Goal: Transaction & Acquisition: Subscribe to service/newsletter

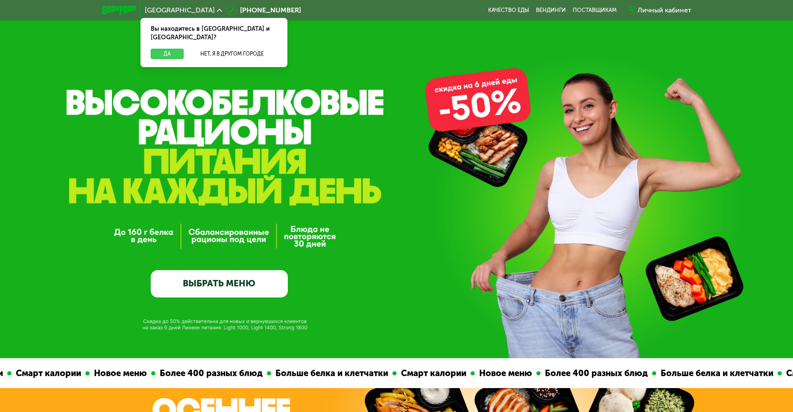
click at [174, 49] on button "Да" at bounding box center [167, 54] width 33 height 10
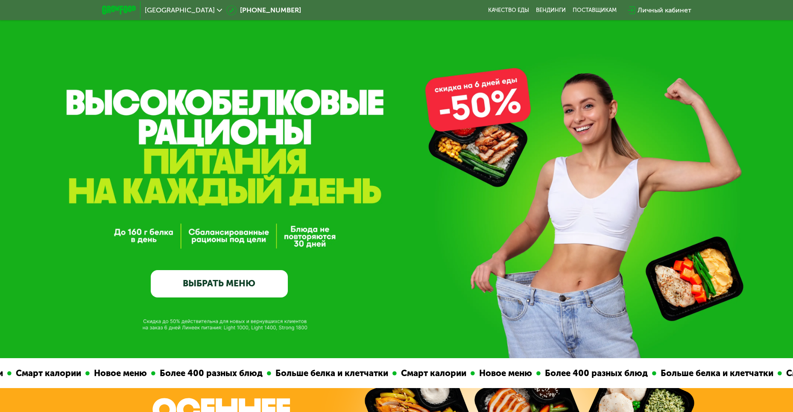
click at [211, 286] on link "ВЫБРАТЬ МЕНЮ" at bounding box center [219, 283] width 137 height 27
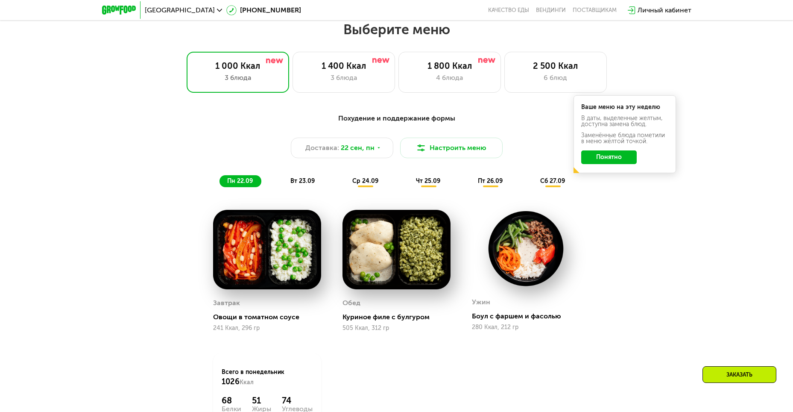
scroll to position [691, 0]
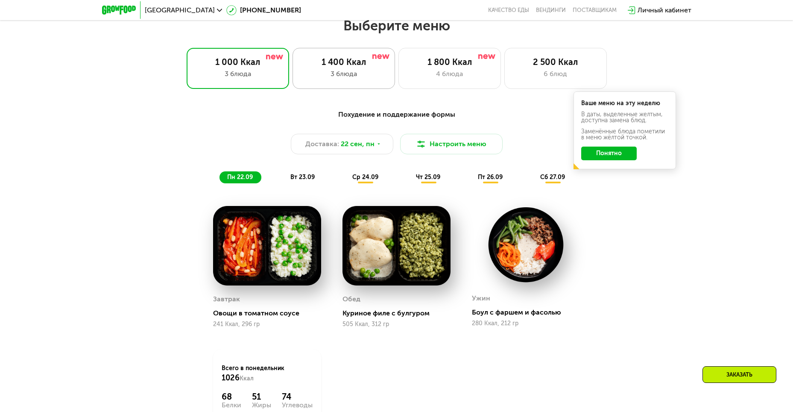
click at [363, 73] on div "3 блюда" at bounding box center [343, 74] width 85 height 10
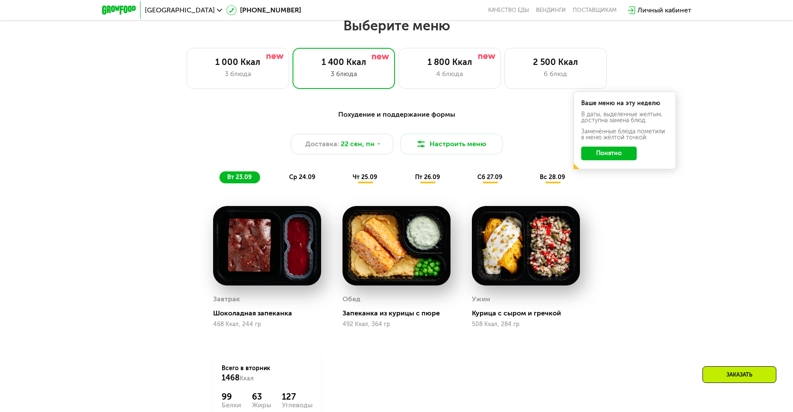
scroll to position [734, 0]
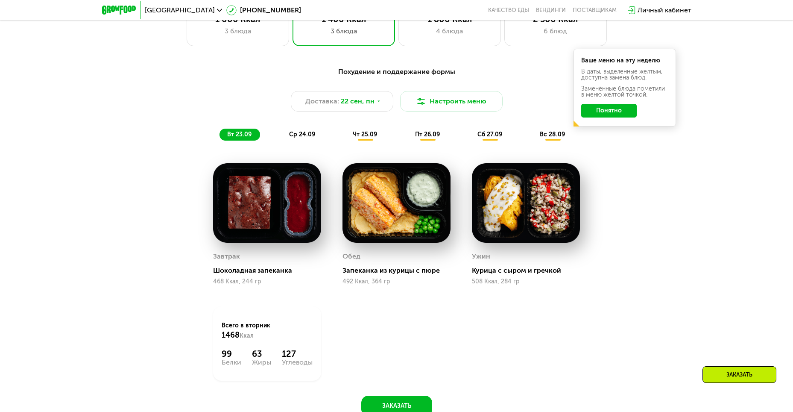
click at [303, 138] on span "ср 24.09" at bounding box center [302, 134] width 26 height 7
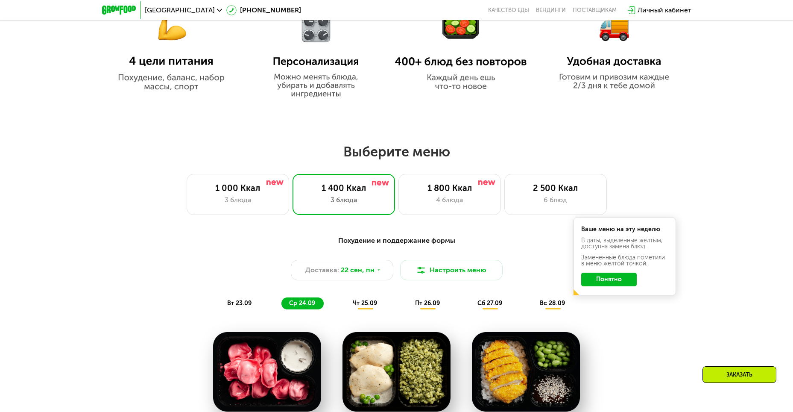
scroll to position [606, 0]
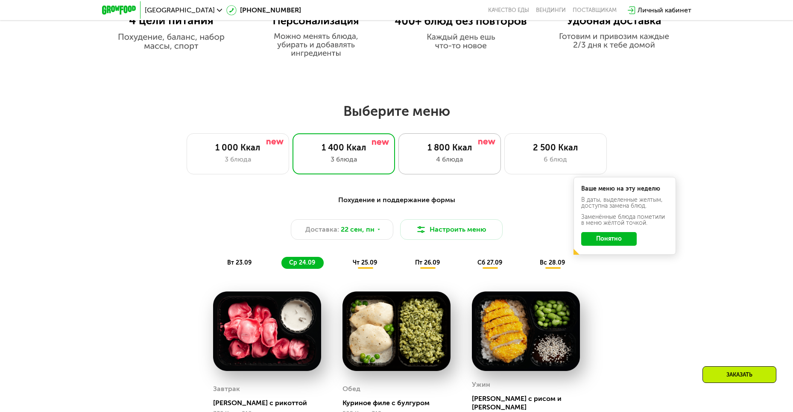
click at [474, 144] on div "1 800 Ккал 4 блюда" at bounding box center [449, 153] width 102 height 41
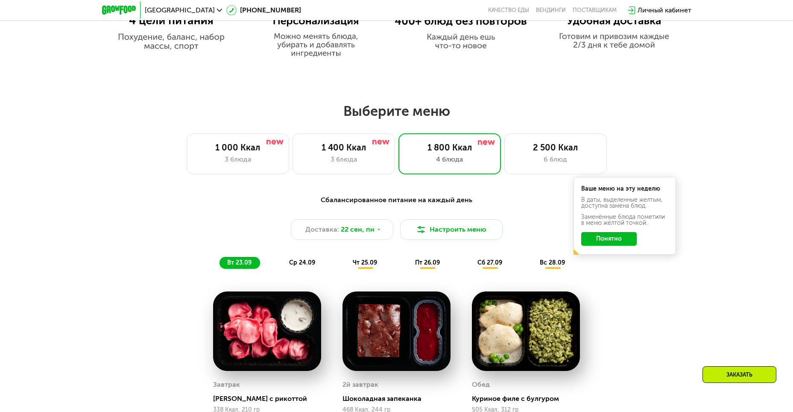
click at [609, 243] on button "Понятно" at bounding box center [609, 239] width 56 height 14
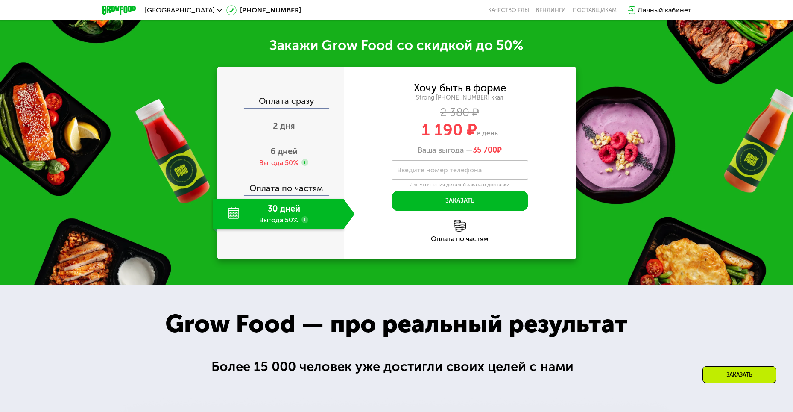
scroll to position [1203, 0]
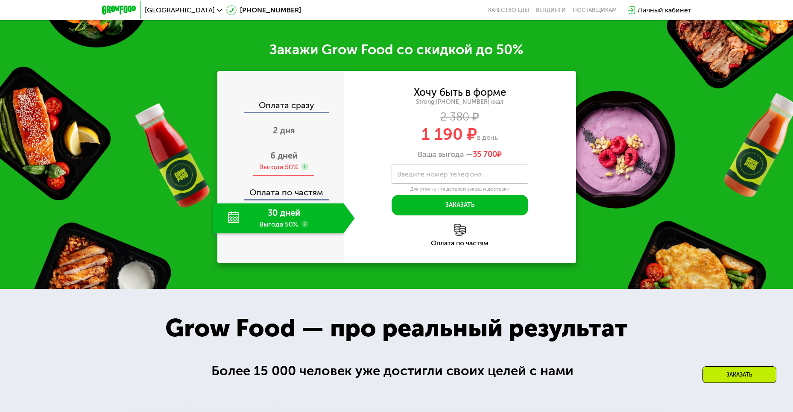
click at [283, 168] on div "Выгода 50%" at bounding box center [278, 166] width 39 height 9
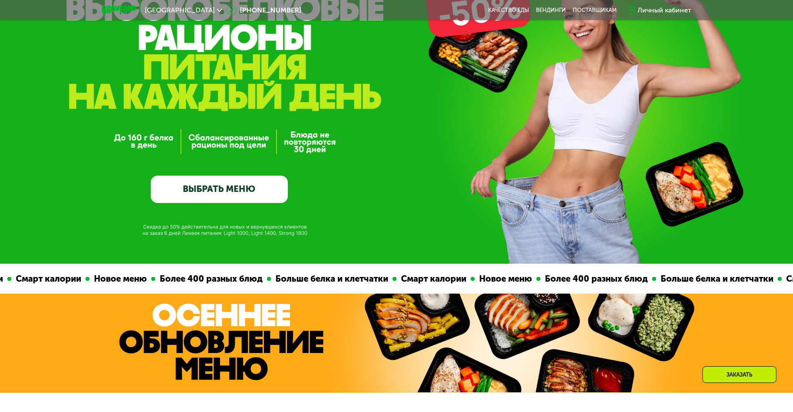
scroll to position [0, 0]
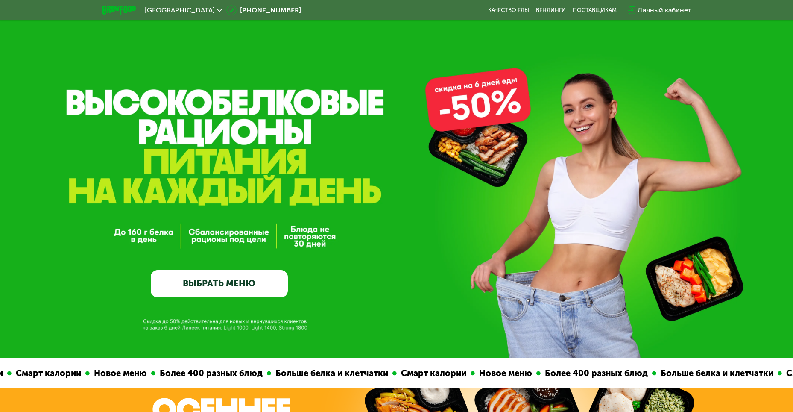
click at [551, 7] on link "Вендинги" at bounding box center [551, 10] width 30 height 7
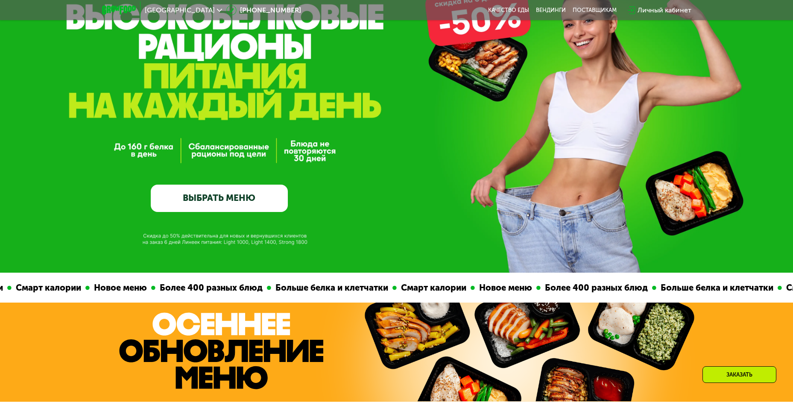
click at [199, 197] on link "ВЫБРАТЬ МЕНЮ" at bounding box center [219, 197] width 137 height 27
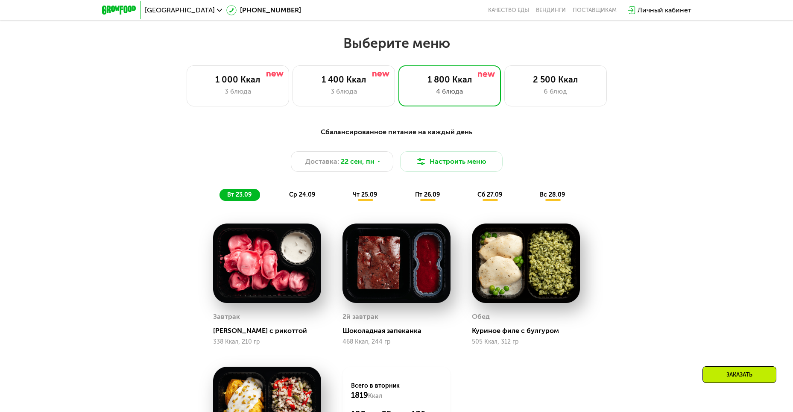
scroll to position [691, 0]
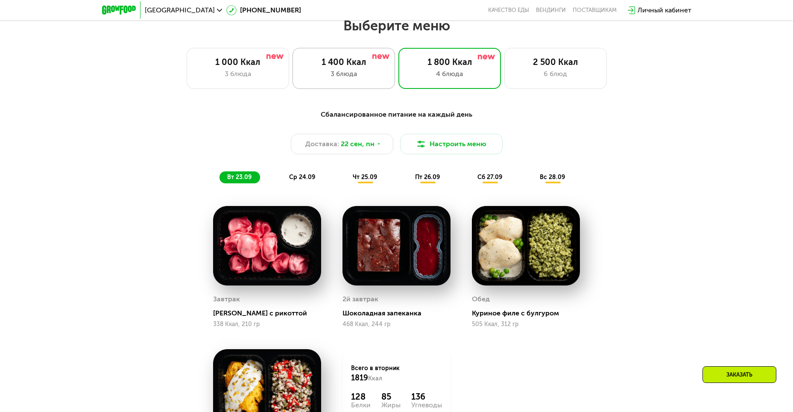
click at [332, 58] on div "1 400 Ккал 3 блюда" at bounding box center [344, 68] width 102 height 41
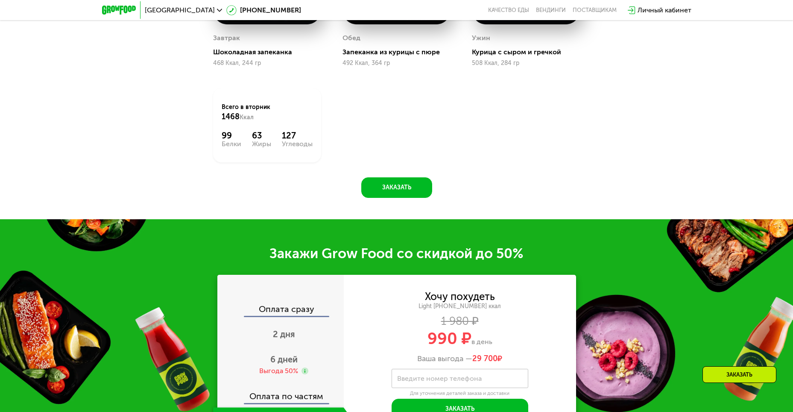
scroll to position [1161, 0]
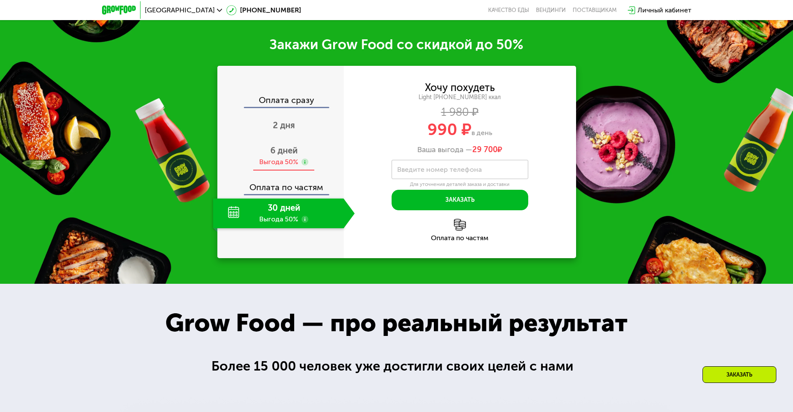
click at [283, 159] on div "6 дней Выгода 50%" at bounding box center [284, 156] width 142 height 30
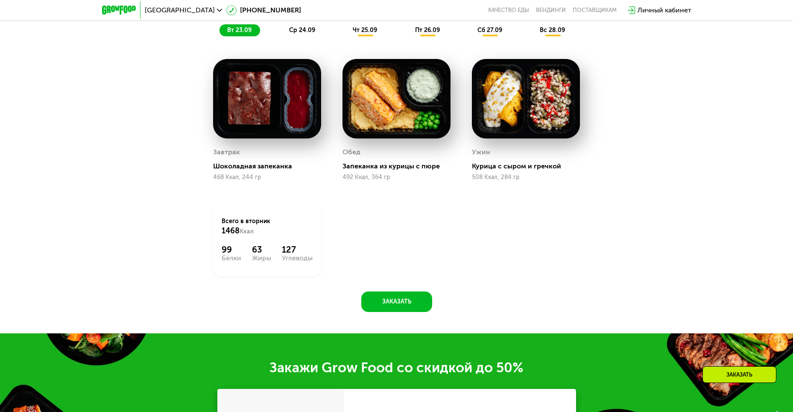
scroll to position [819, 0]
